Goal: Check status: Check status

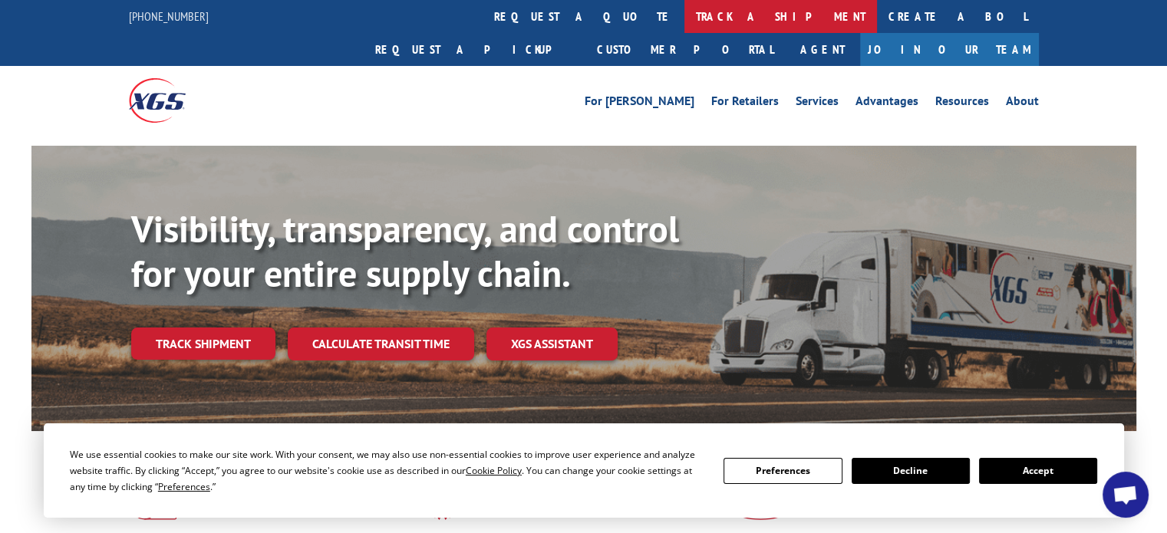
click at [684, 18] on link "track a shipment" at bounding box center [780, 16] width 193 height 33
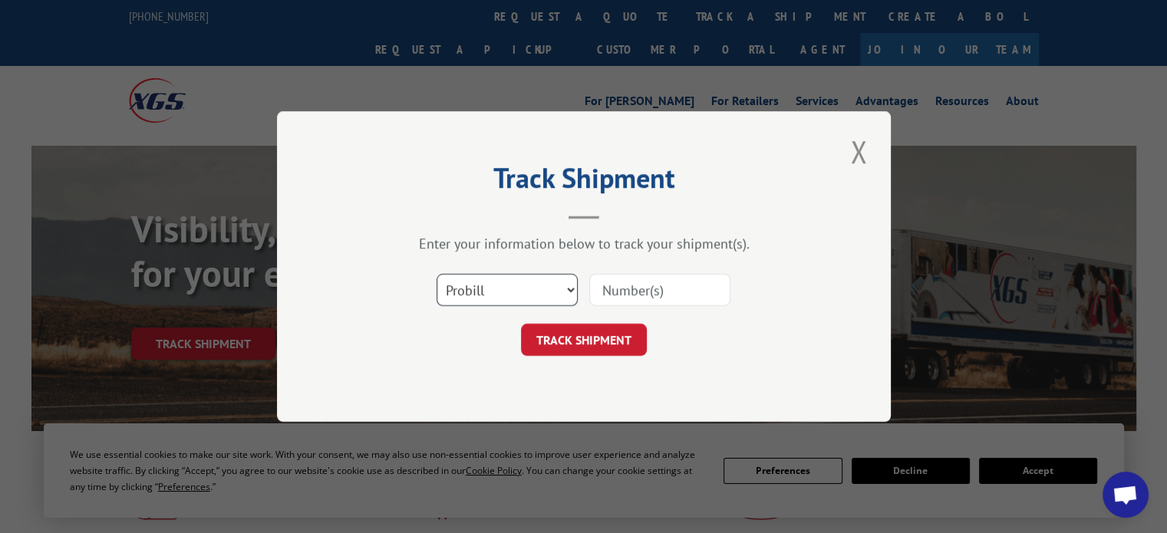
click at [571, 289] on select "Select category... Probill BOL PO" at bounding box center [507, 290] width 141 height 32
select select "bol"
click at [437, 274] on select "Select category... Probill BOL PO" at bounding box center [507, 290] width 141 height 32
click at [608, 292] on input at bounding box center [659, 290] width 141 height 32
click at [628, 295] on input at bounding box center [659, 290] width 141 height 32
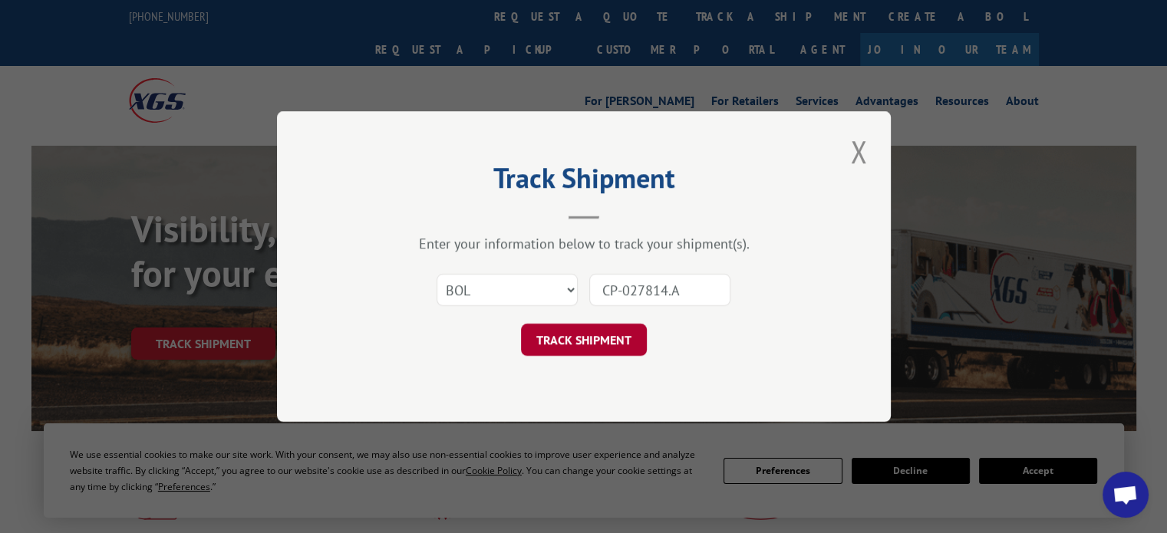
type input "CP-027814.A"
click at [595, 340] on button "TRACK SHIPMENT" at bounding box center [584, 340] width 126 height 32
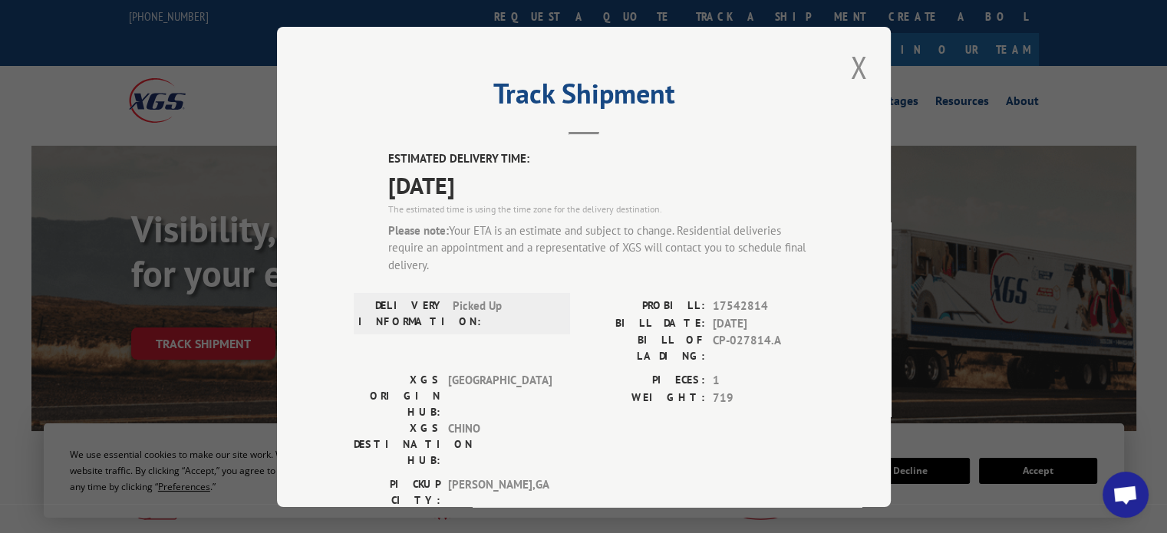
click at [847, 70] on button "Close modal" at bounding box center [858, 67] width 26 height 42
